Goal: Information Seeking & Learning: Learn about a topic

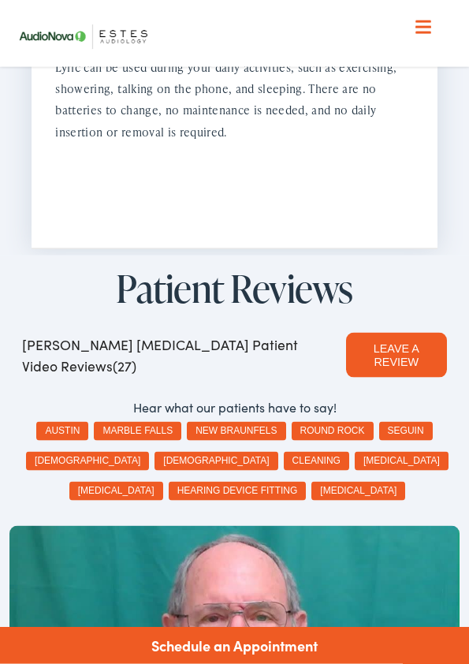
scroll to position [2912, 0]
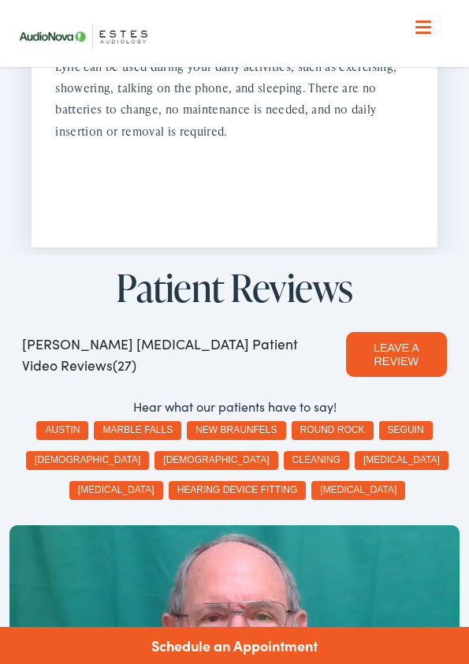
click at [162, 421] on button "marble falls" at bounding box center [138, 430] width 88 height 19
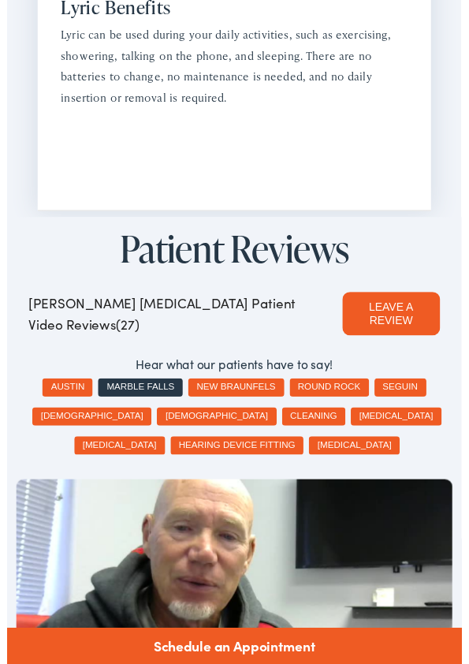
scroll to position [2942, 0]
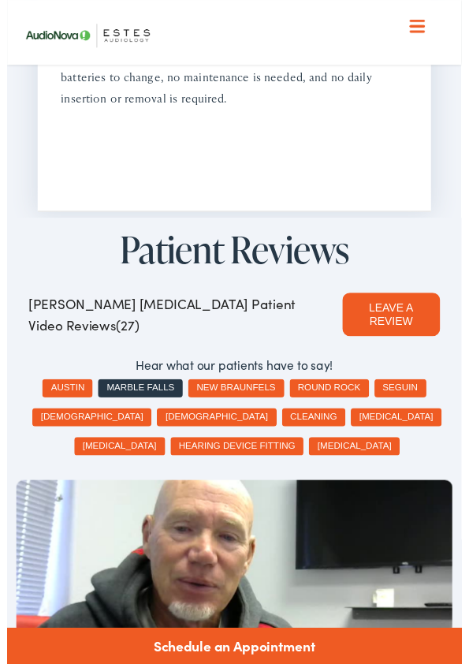
click at [330, 451] on button "tinnitus" at bounding box center [358, 460] width 94 height 19
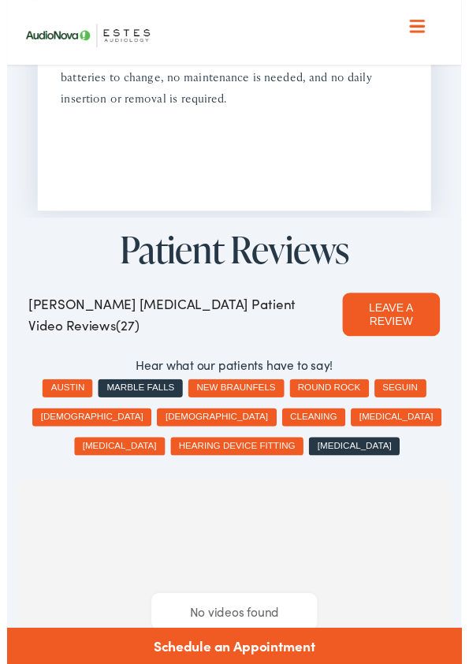
click at [254, 451] on button "hearing device fitting" at bounding box center [238, 460] width 138 height 19
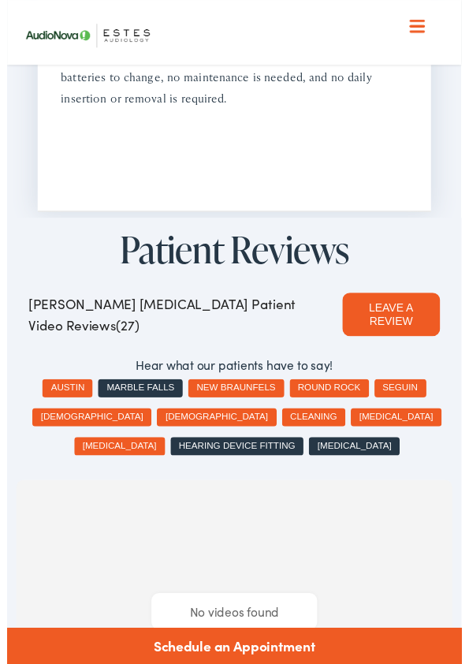
click at [163, 451] on button "hearing loss" at bounding box center [116, 460] width 94 height 19
click at [355, 421] on button "hearing test" at bounding box center [402, 430] width 94 height 19
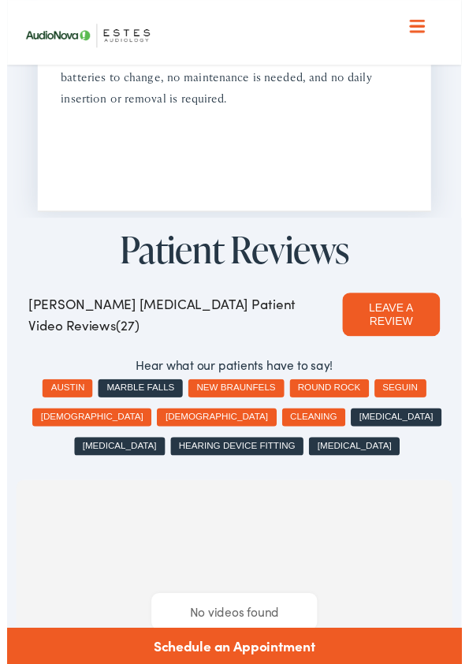
click at [284, 421] on button "cleaning" at bounding box center [316, 430] width 65 height 19
click at [155, 421] on button "male" at bounding box center [216, 430] width 123 height 19
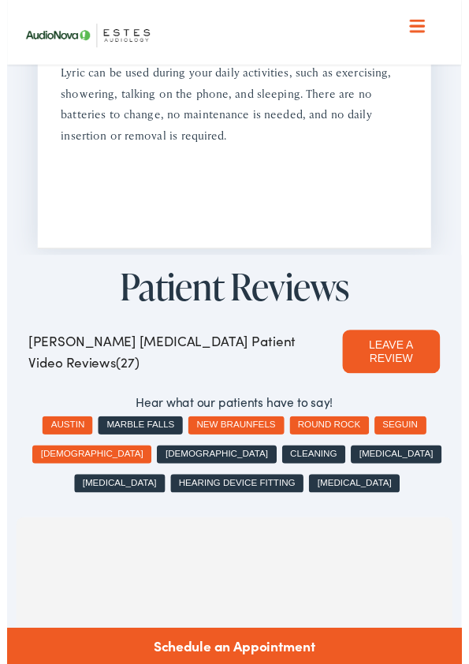
scroll to position [2901, 0]
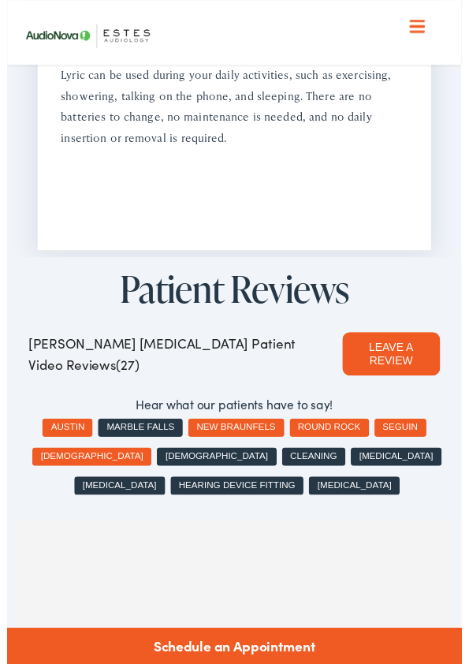
click at [151, 432] on button "marble falls" at bounding box center [138, 441] width 88 height 19
click at [315, 492] on button "tinnitus" at bounding box center [358, 501] width 94 height 19
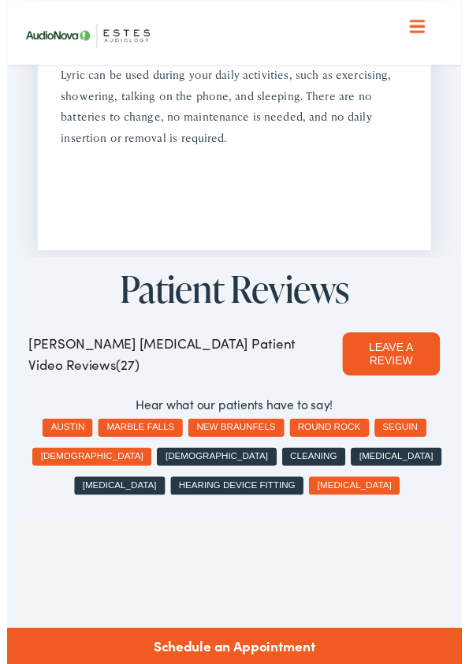
click at [249, 492] on button "hearing device fitting" at bounding box center [238, 501] width 138 height 19
click at [355, 462] on button "hearing test" at bounding box center [402, 471] width 94 height 19
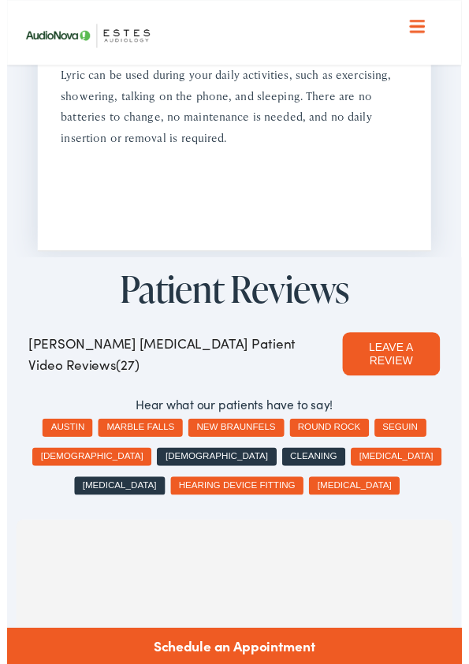
click at [163, 492] on button "hearing loss" at bounding box center [116, 501] width 94 height 19
click at [284, 462] on button "cleaning" at bounding box center [316, 471] width 65 height 19
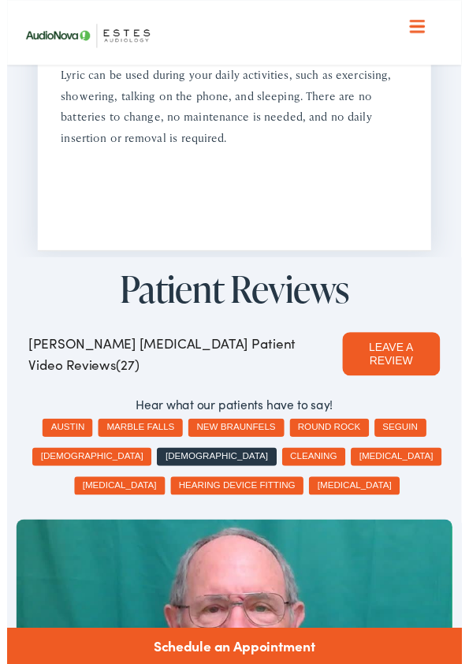
click at [155, 462] on button "male" at bounding box center [216, 471] width 123 height 19
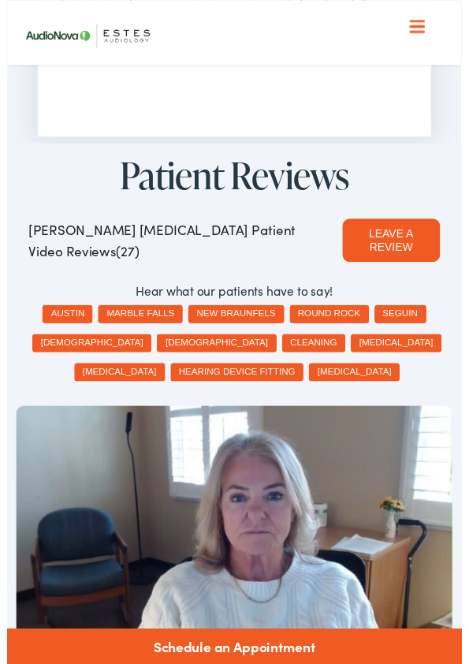
scroll to position [3019, 0]
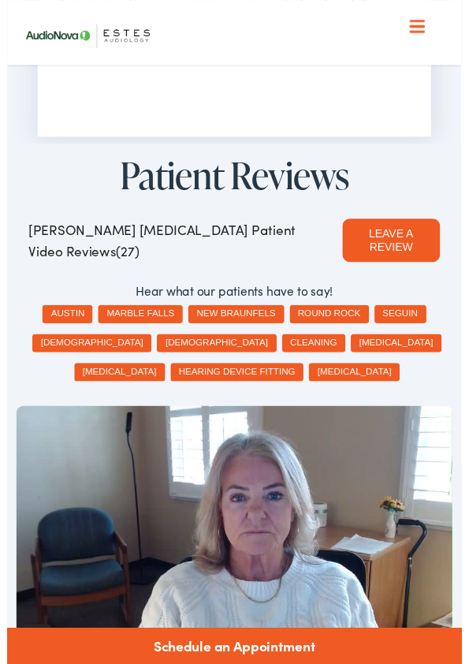
click at [161, 315] on button "marble falls" at bounding box center [138, 324] width 88 height 19
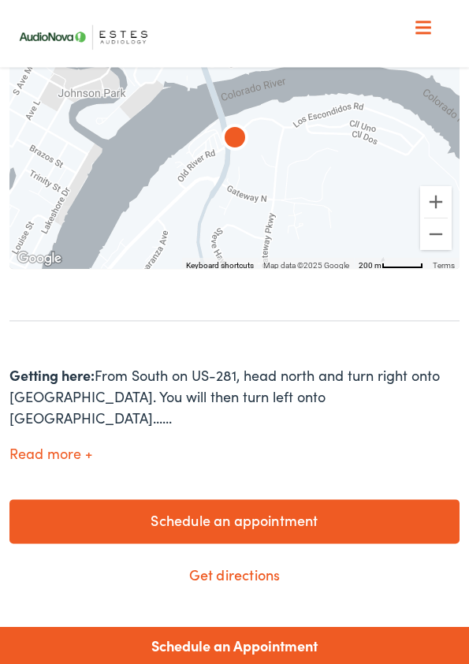
scroll to position [500, 0]
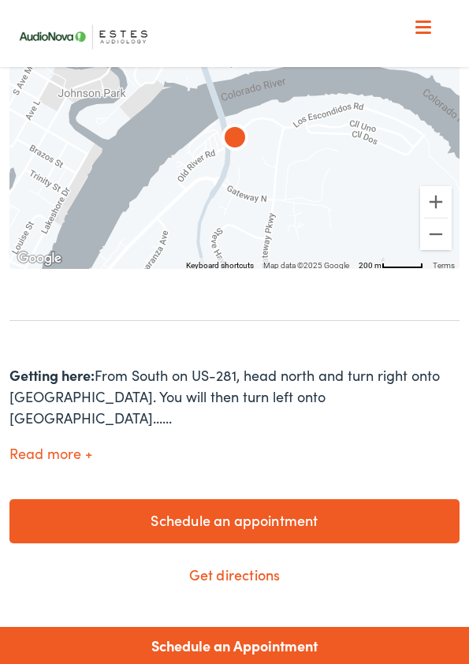
click at [77, 445] on button "Read more" at bounding box center [50, 453] width 83 height 17
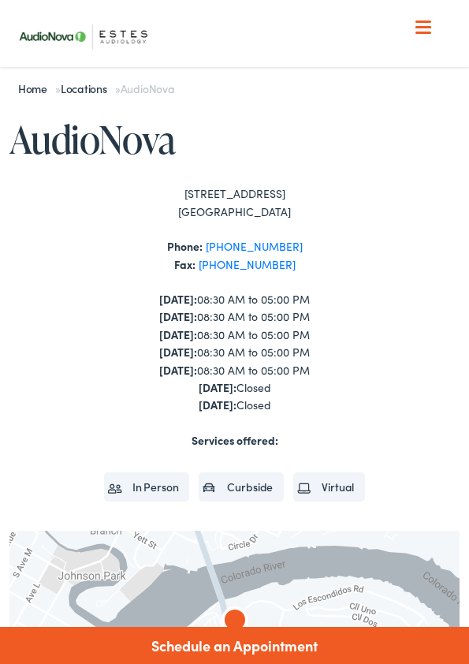
scroll to position [0, 0]
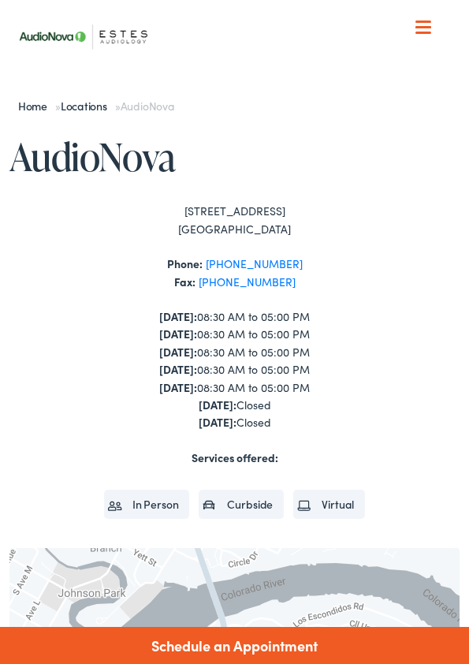
click at [429, 23] on div at bounding box center [423, 28] width 16 height 16
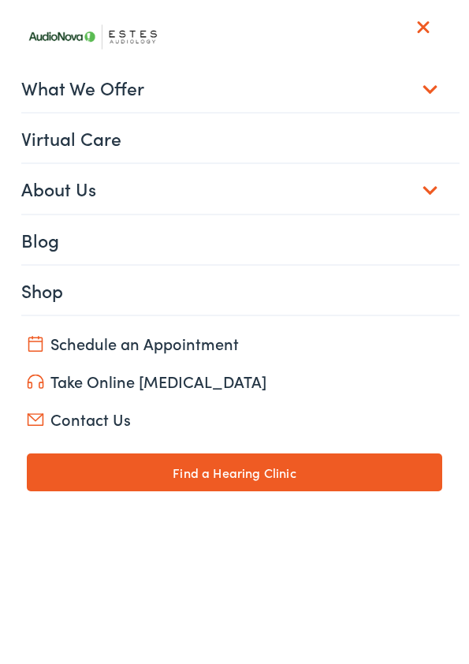
click at [431, 84] on link "What We Offer" at bounding box center [240, 87] width 438 height 49
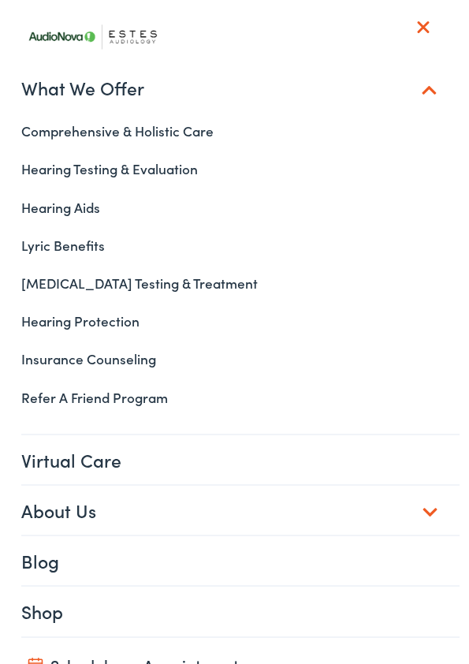
click at [86, 251] on link "Lyric Benefits" at bounding box center [234, 245] width 450 height 38
click at [99, 250] on link "Lyric Benefits" at bounding box center [234, 245] width 450 height 38
click at [156, 279] on link "[MEDICAL_DATA] Testing & Treatment" at bounding box center [234, 283] width 450 height 38
click at [199, 126] on link "Comprehensive & Holistic Care" at bounding box center [234, 131] width 450 height 38
click at [177, 172] on link "Hearing Testing & Evaluation" at bounding box center [234, 169] width 450 height 38
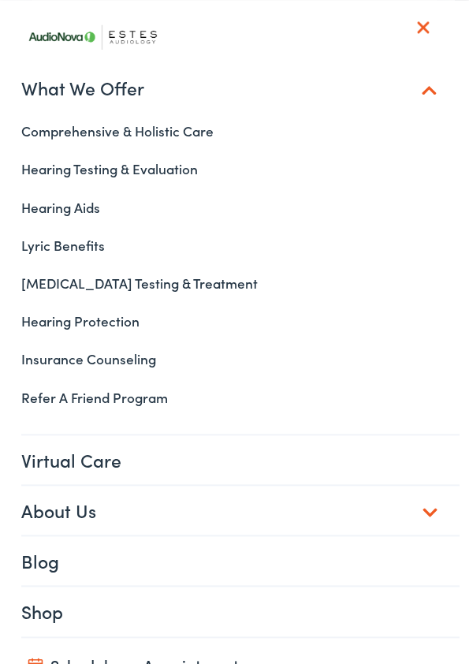
scroll to position [2471, 0]
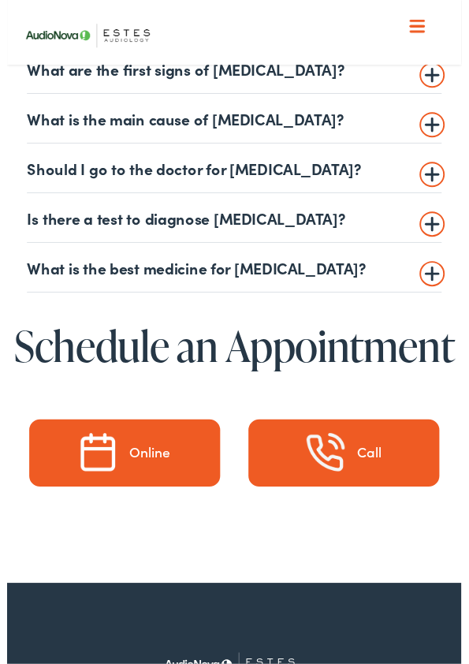
scroll to position [4017, 0]
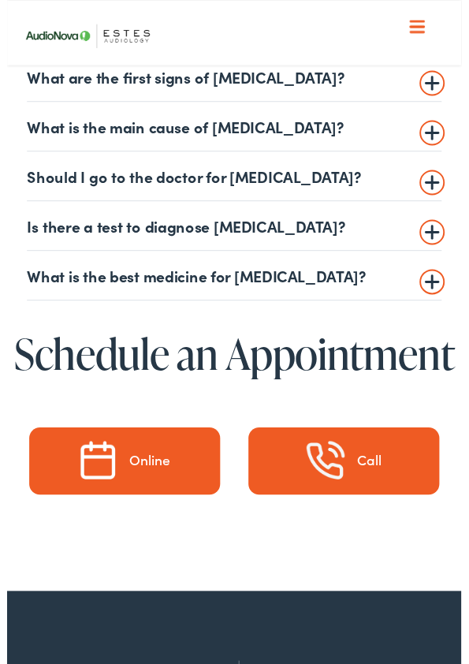
click at [427, 287] on summary "What is the best medicine for tinnitus?" at bounding box center [233, 283] width 427 height 19
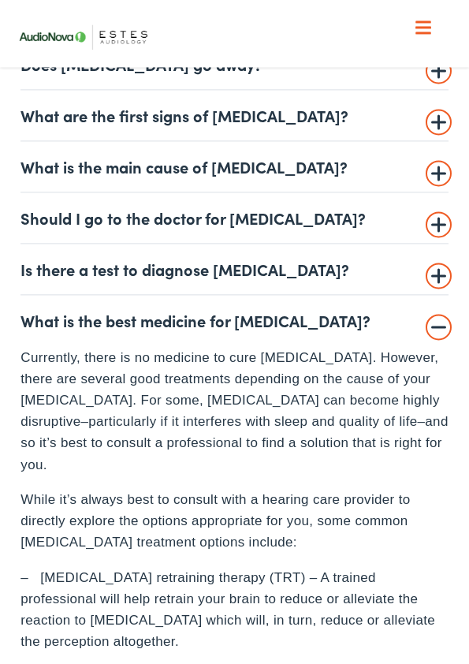
scroll to position [3981, 0]
click at [446, 322] on summary "What is the best medicine for tinnitus?" at bounding box center [233, 320] width 427 height 19
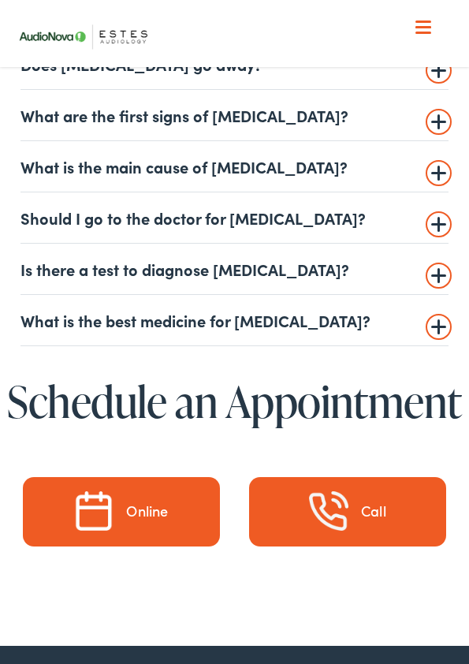
click at [438, 274] on summary "Is there a test to diagnose tinnitus?" at bounding box center [233, 268] width 427 height 19
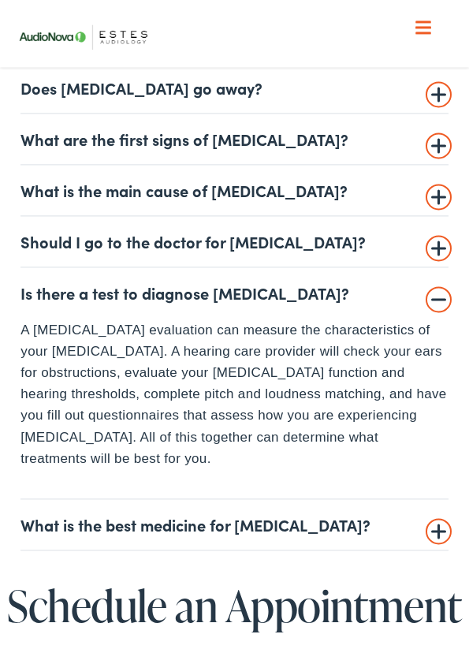
scroll to position [3958, 0]
click at [447, 296] on summary "Is there a test to diagnose tinnitus?" at bounding box center [233, 292] width 427 height 19
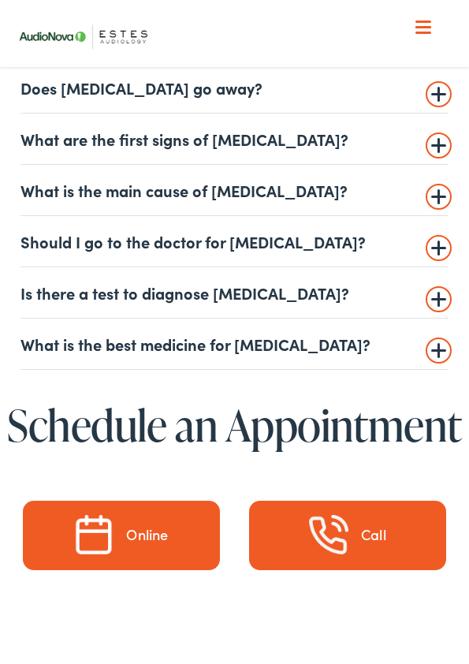
click at [438, 248] on summary "Should I go to the doctor for tinnitus?" at bounding box center [233, 241] width 427 height 19
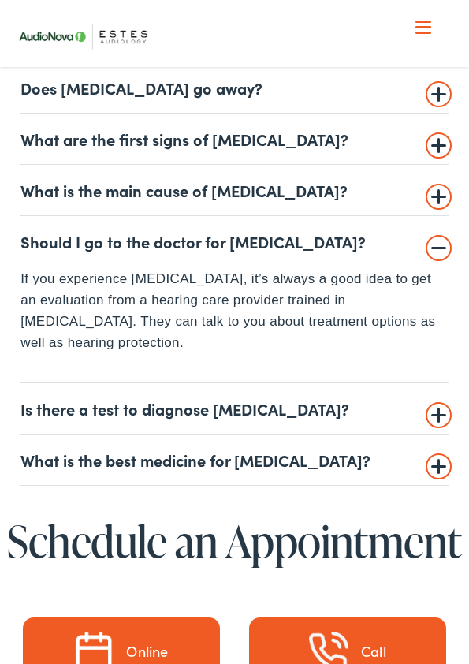
click at [440, 240] on summary "Should I go to the doctor for tinnitus?" at bounding box center [233, 241] width 427 height 19
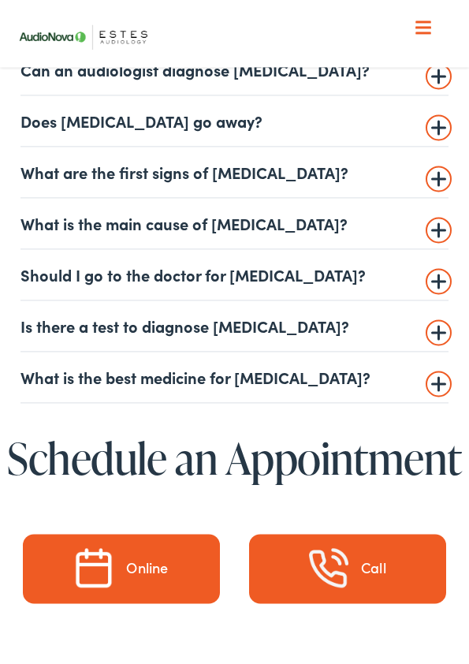
click at [440, 228] on summary "What is the main cause of tinnitus?" at bounding box center [233, 223] width 427 height 19
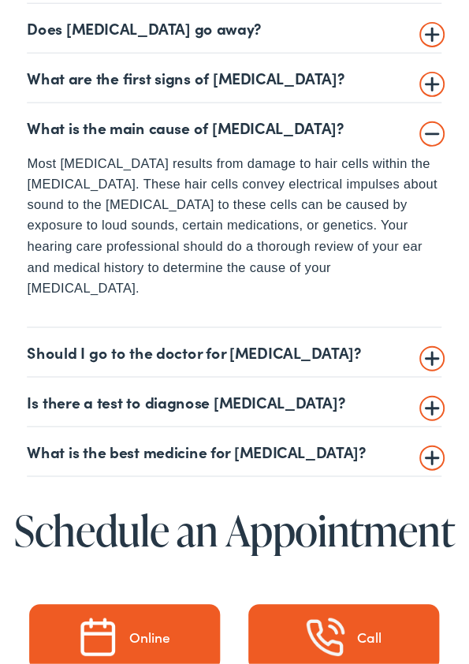
scroll to position [4019, 0]
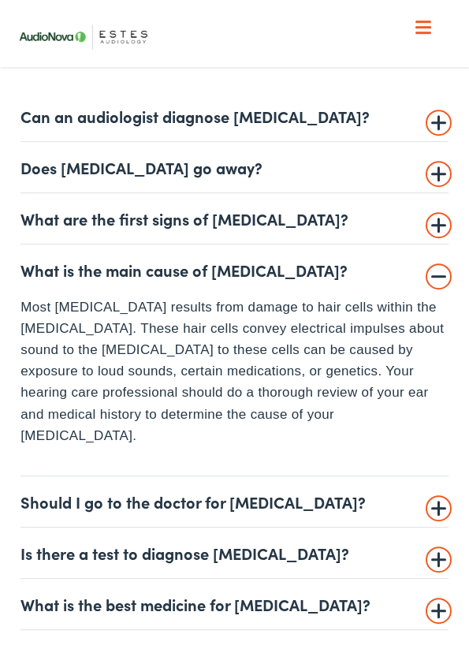
click at [435, 274] on summary "What is the main cause of tinnitus?" at bounding box center [233, 269] width 427 height 19
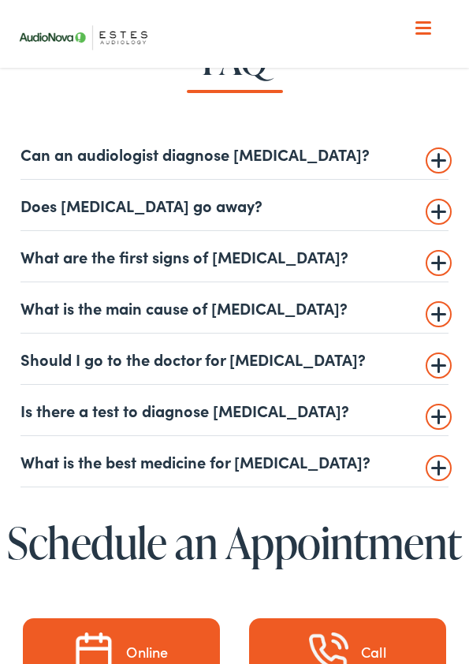
click at [445, 258] on summary "What are the first signs of tinnitus?" at bounding box center [233, 255] width 427 height 19
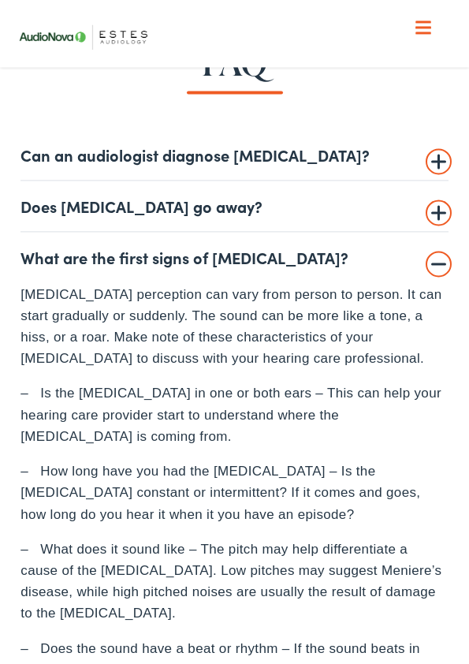
scroll to position [3839, 0]
click at [445, 262] on summary "What are the first signs of tinnitus?" at bounding box center [233, 257] width 427 height 19
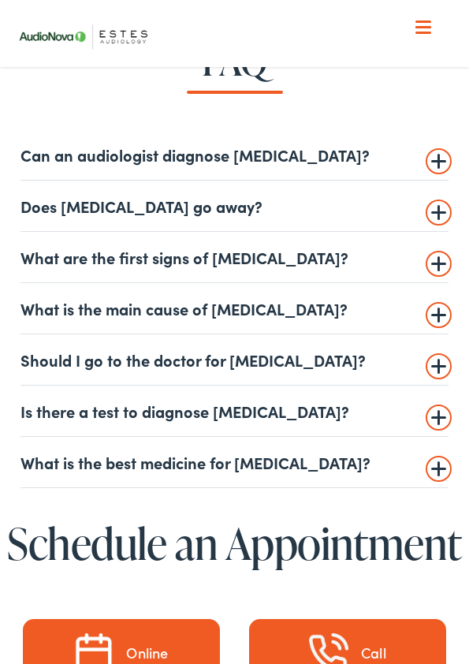
click at [435, 153] on summary "Can an audiologist diagnose tinnitus?" at bounding box center [233, 154] width 427 height 19
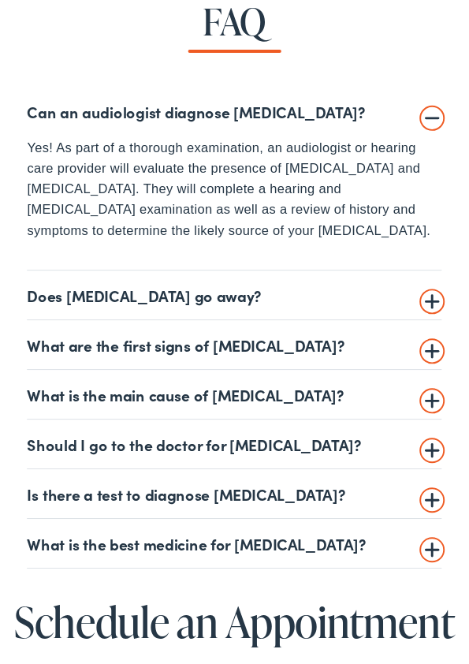
scroll to position [3880, 0]
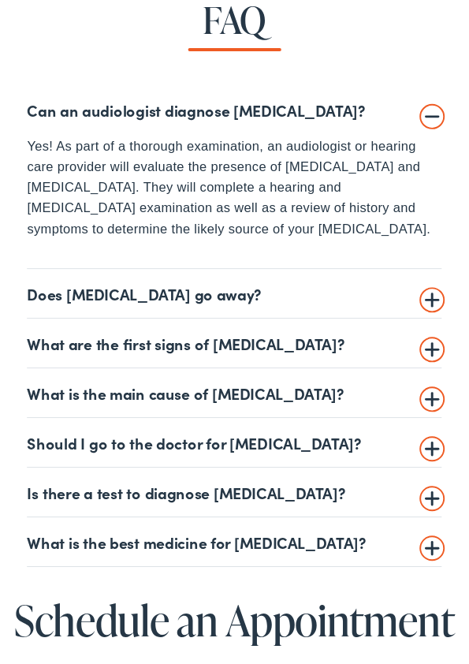
click at [442, 301] on summary "Does tinnitus go away?" at bounding box center [233, 302] width 427 height 19
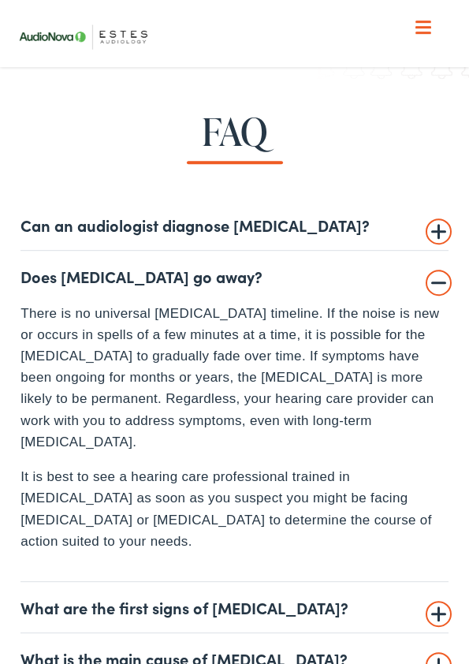
scroll to position [3748, 0]
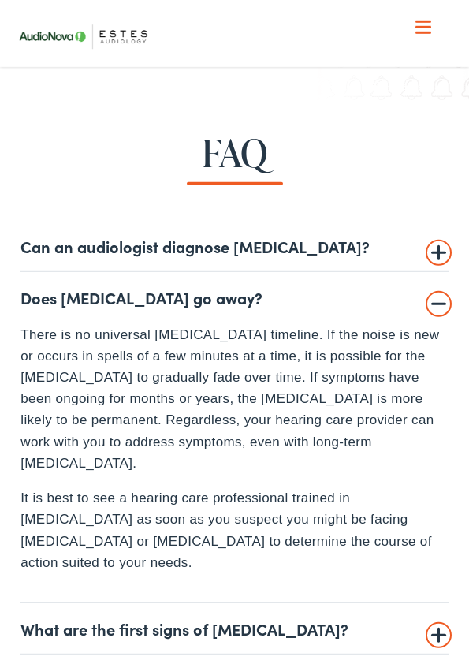
click at [447, 300] on summary "Does tinnitus go away?" at bounding box center [233, 297] width 427 height 19
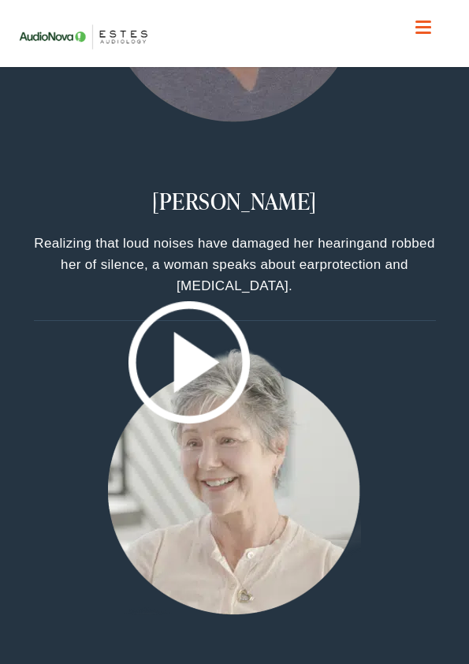
scroll to position [2554, 0]
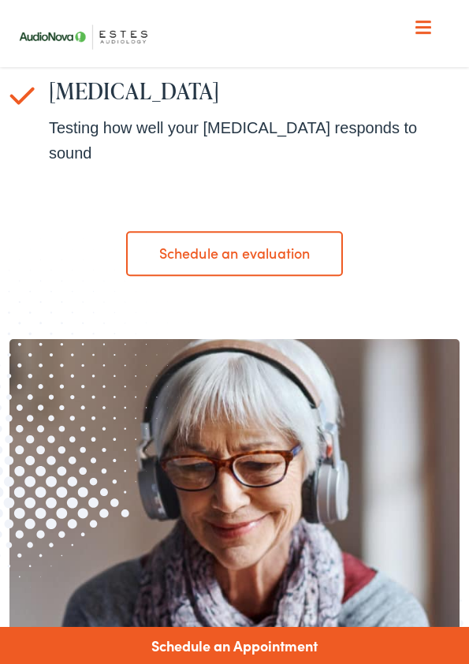
scroll to position [2356, 0]
